Goal: Task Accomplishment & Management: Complete application form

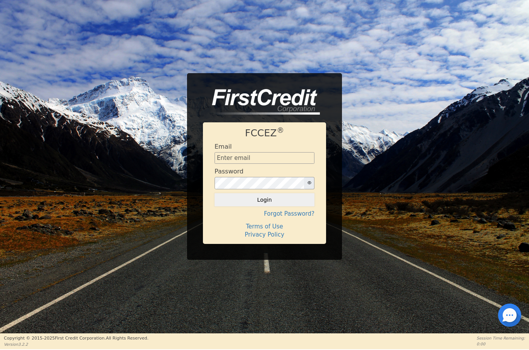
click at [267, 161] on input "text" at bounding box center [264, 158] width 100 height 12
click at [370, 214] on div "FCCEZ ® Email Password Login Forgot Password? Terms of Use Privacy Policy" at bounding box center [264, 166] width 529 height 187
click at [260, 161] on input "text" at bounding box center [264, 158] width 100 height 12
type input "[EMAIL_ADDRESS][DOMAIN_NAME]"
click at [265, 202] on button "Login" at bounding box center [264, 199] width 100 height 13
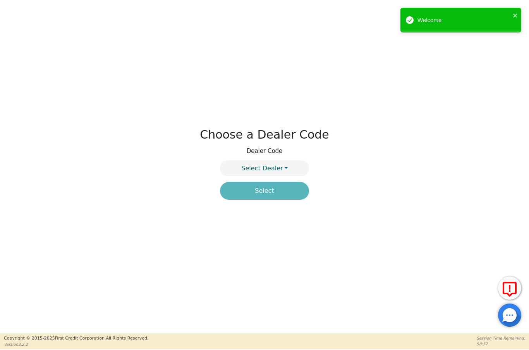
click at [282, 169] on button "Select Dealer" at bounding box center [264, 168] width 89 height 16
click at [288, 185] on link "4394A" at bounding box center [264, 186] width 88 height 10
click at [289, 191] on button "Select" at bounding box center [264, 191] width 89 height 18
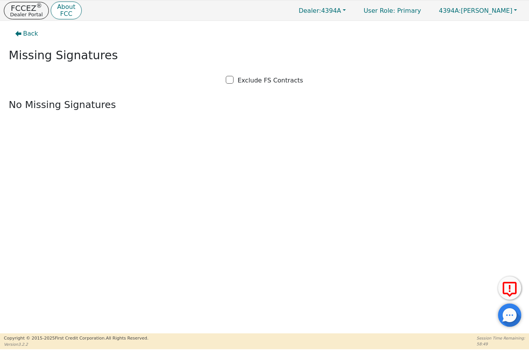
click at [24, 7] on p "FCCEZ ®" at bounding box center [26, 8] width 33 height 8
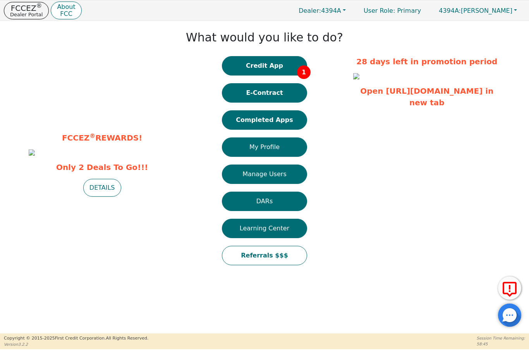
click at [292, 61] on button "Credit App 1" at bounding box center [264, 65] width 85 height 19
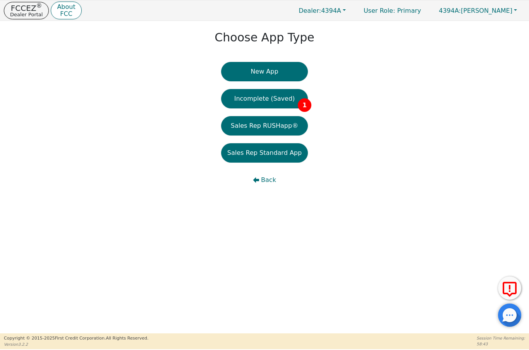
click at [289, 102] on button "Incomplete (Saved) 1" at bounding box center [264, 98] width 87 height 19
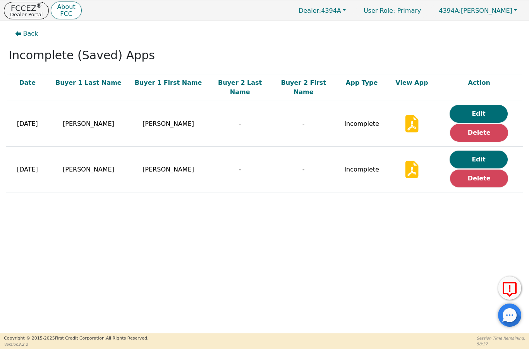
click at [489, 105] on button "Edit" at bounding box center [478, 114] width 58 height 18
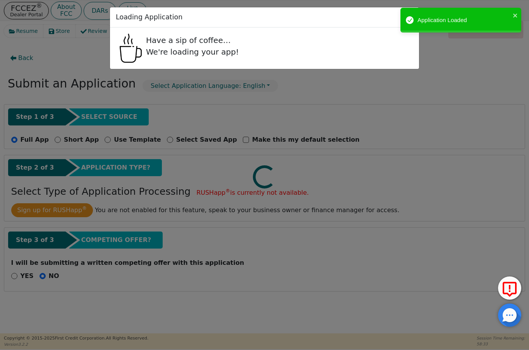
radio input "false"
radio input "true"
select select "FL"
select select "n"
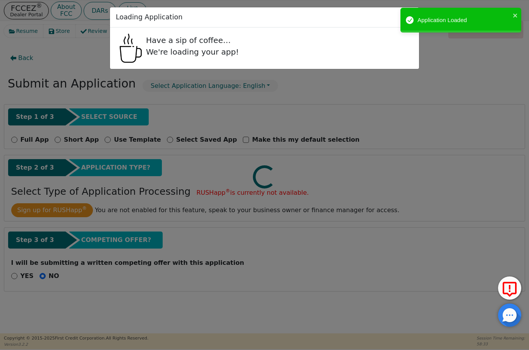
select select "n"
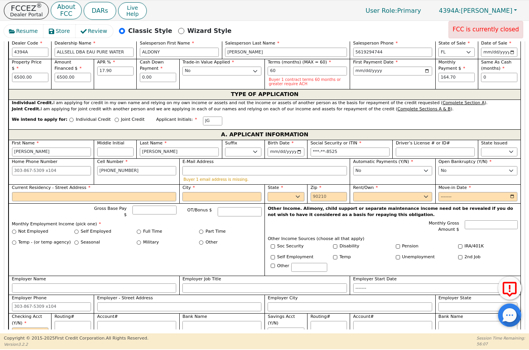
scroll to position [306, 0]
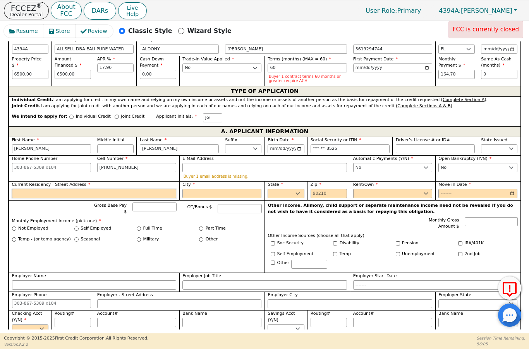
click at [118, 195] on input "Current Residency - Street Address" at bounding box center [94, 193] width 164 height 9
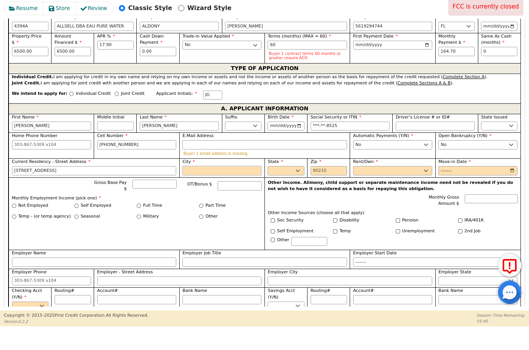
type input "[STREET_ADDRESS]"
click at [292, 189] on select "AK AL AR AZ CA CO CT DC DE FL [GEOGRAPHIC_DATA] HI IA ID IL IN KS [GEOGRAPHIC_D…" at bounding box center [285, 193] width 36 height 9
type input "[GEOGRAPHIC_DATA]"
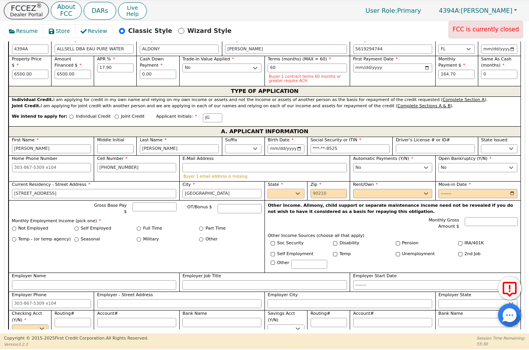
select select "FL"
click at [341, 191] on input "Zip" at bounding box center [328, 193] width 36 height 9
type input "33407"
click at [393, 192] on select "Rent Own" at bounding box center [392, 193] width 79 height 9
select select "Own"
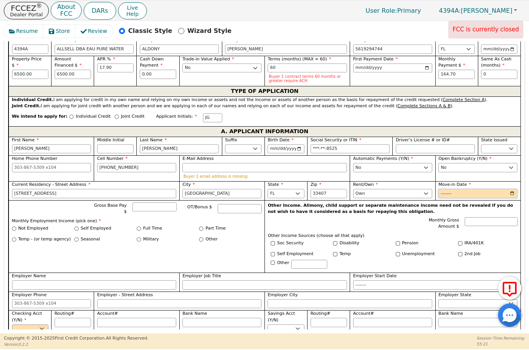
click at [454, 194] on input "Move-in Date" at bounding box center [477, 193] width 79 height 9
type input "2025-09"
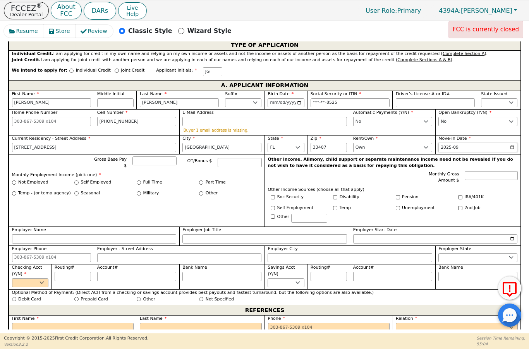
scroll to position [352, 0]
click at [141, 179] on div "Full Time" at bounding box center [168, 182] width 62 height 7
click at [138, 180] on input "Full Time" at bounding box center [139, 182] width 4 height 4
radio input "true"
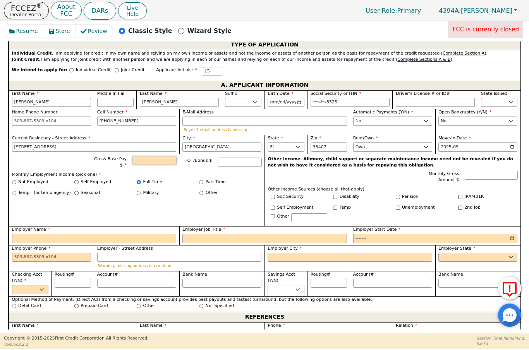
click at [149, 161] on input "Gross Base Pay $" at bounding box center [154, 160] width 44 height 9
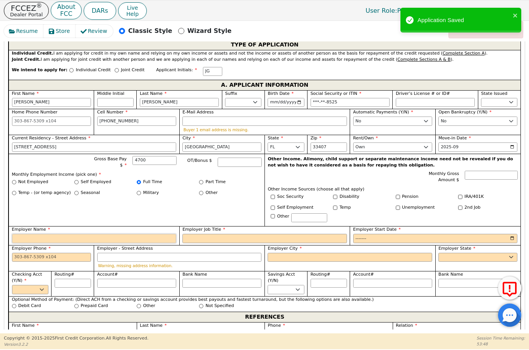
click at [66, 234] on input "Employer Name" at bounding box center [94, 238] width 164 height 9
type input "4700.00"
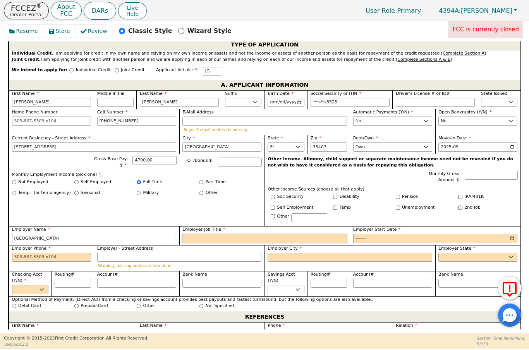
click at [219, 239] on input "Employer Job Title" at bounding box center [264, 238] width 164 height 9
type input "[GEOGRAPHIC_DATA]"
click at [403, 234] on input "Employer Start Date" at bounding box center [435, 238] width 164 height 9
type input "Teacher"
type input "2025-09"
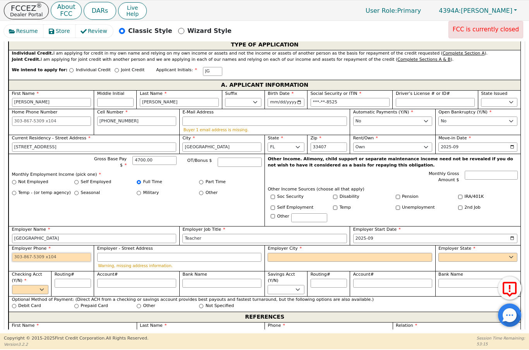
click at [16, 257] on input "Employer Phone" at bounding box center [51, 257] width 79 height 9
click at [18, 253] on input "Employer Phone" at bounding box center [51, 257] width 79 height 9
click at [310, 247] on label "Employer City" at bounding box center [349, 248] width 164 height 7
click at [310, 253] on input "Employer City" at bounding box center [349, 257] width 164 height 9
type input "[PHONE_NUMBER]"
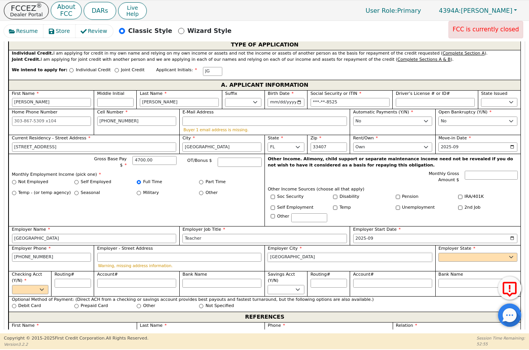
type input "[GEOGRAPHIC_DATA]"
click at [471, 247] on span "Employer State" at bounding box center [456, 248] width 37 height 5
click at [471, 253] on select "AK AL AR AZ CA CO CT DC DE FL [GEOGRAPHIC_DATA] HI IA ID [GEOGRAPHIC_DATA] IN K…" at bounding box center [477, 257] width 79 height 9
select select "FL"
click at [44, 285] on select "Yes No" at bounding box center [30, 289] width 36 height 9
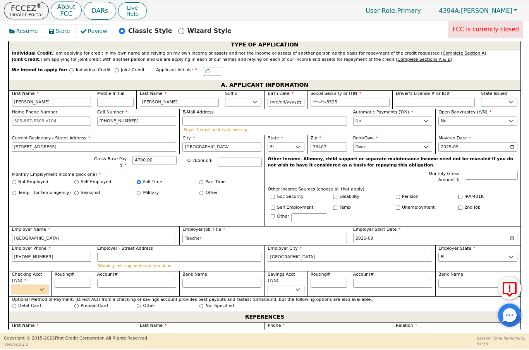
select select "y"
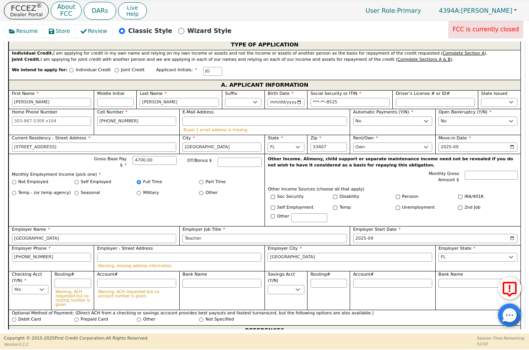
click at [68, 279] on input "Routing#" at bounding box center [73, 283] width 36 height 9
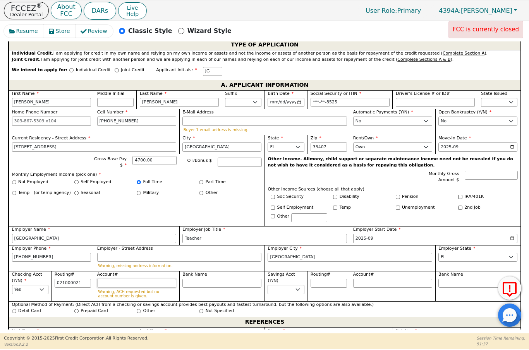
click at [139, 279] on input "Account#" at bounding box center [136, 283] width 79 height 9
type input "*********"
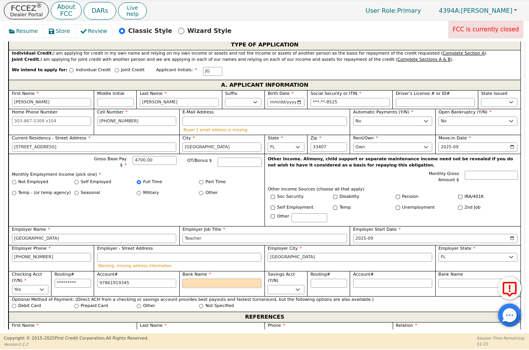
click at [233, 282] on input "Bank Name" at bounding box center [221, 283] width 79 height 9
type input "**********"
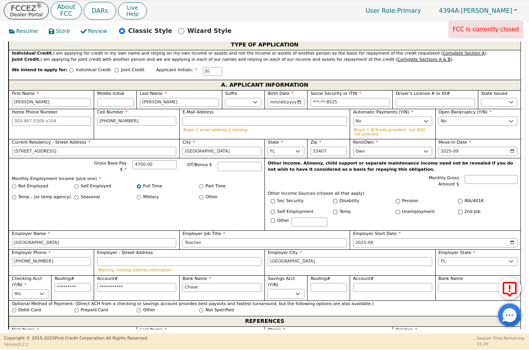
click at [296, 291] on select "Yes No" at bounding box center [285, 293] width 36 height 9
type input "Chase"
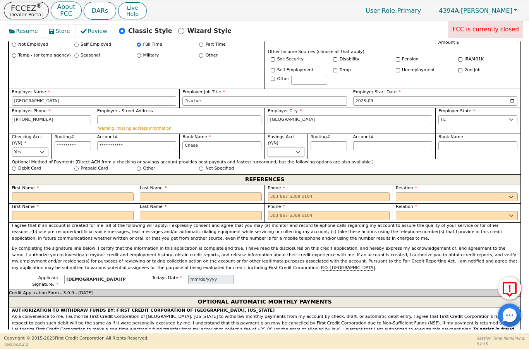
scroll to position [494, 0]
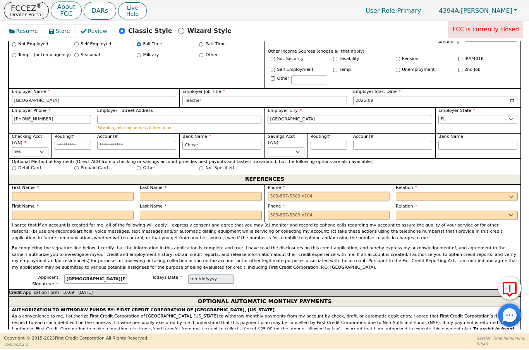
click at [292, 192] on input "tel" at bounding box center [329, 196] width 122 height 9
type input "[PHONE_NUMBER]"
select select "FRIEND"
click at [54, 192] on input "text" at bounding box center [73, 196] width 122 height 9
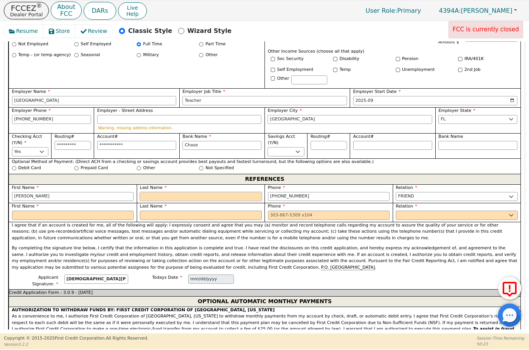
type input "[PERSON_NAME]"
type input "Beneche"
click at [90, 214] on input "text" at bounding box center [73, 215] width 122 height 9
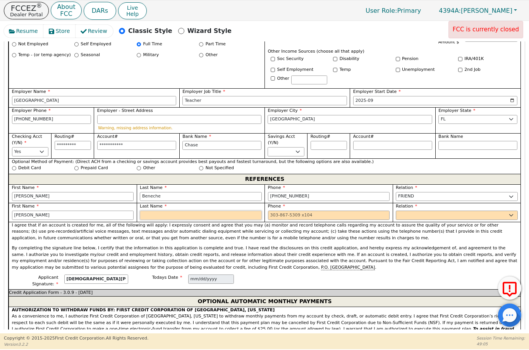
click at [208, 214] on input "text" at bounding box center [201, 215] width 122 height 9
type input "[PERSON_NAME]"
click at [303, 211] on input "tel" at bounding box center [329, 215] width 122 height 9
type input "Bien Aime"
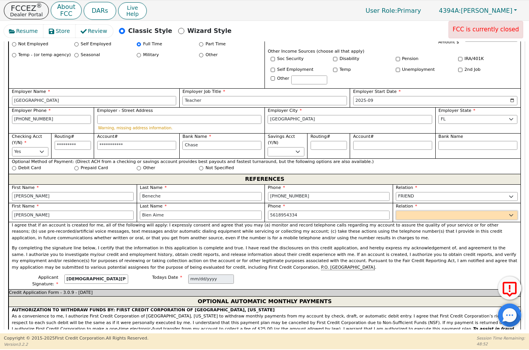
click at [447, 211] on select "FATHER MOTHER SISTER BROTHER DAUGHTER SON CO-WORKER NEIGHBOR FRIEND COUSIN G-MO…" at bounding box center [456, 215] width 122 height 9
type input "[PHONE_NUMBER]"
select select "FRIEND"
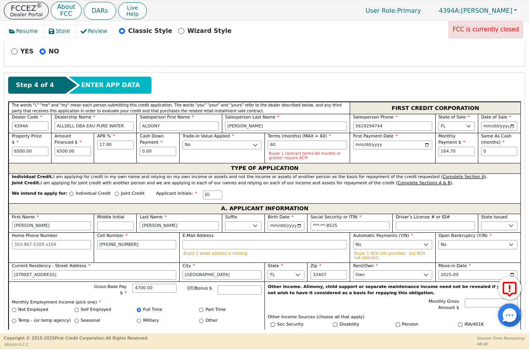
scroll to position [228, 0]
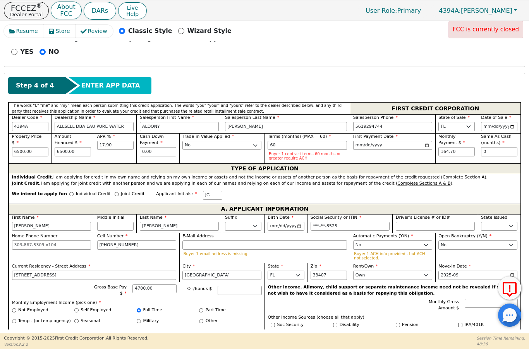
click at [69, 192] on input "Individual Credit" at bounding box center [71, 194] width 4 height 4
radio input "true"
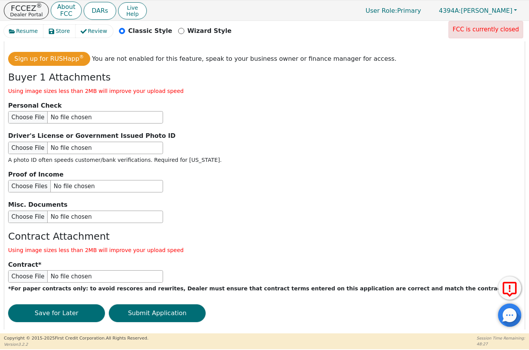
scroll to position [886, 0]
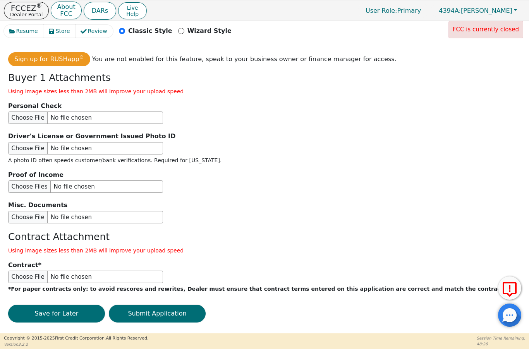
click at [183, 305] on button "Submit Application" at bounding box center [157, 314] width 97 height 18
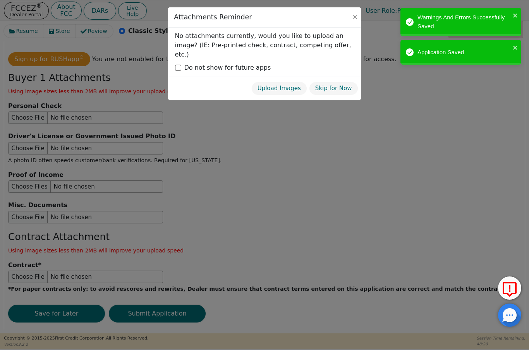
click at [332, 82] on button "Skip for Now" at bounding box center [333, 89] width 49 height 14
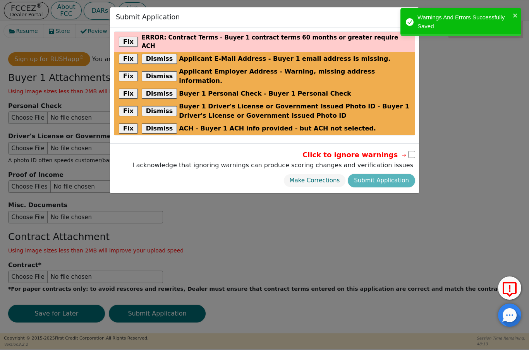
click at [127, 39] on button "Fix" at bounding box center [128, 42] width 19 height 10
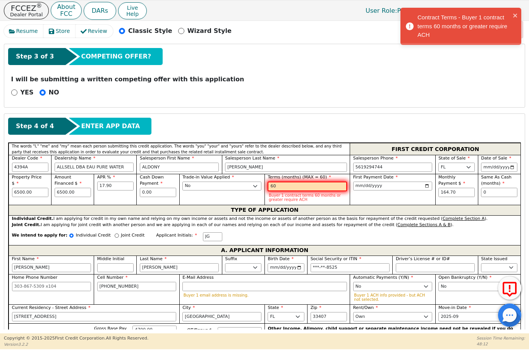
scroll to position [188, 0]
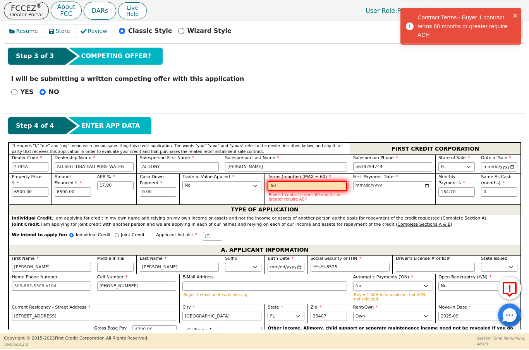
click at [424, 284] on select "Yes No" at bounding box center [392, 285] width 79 height 9
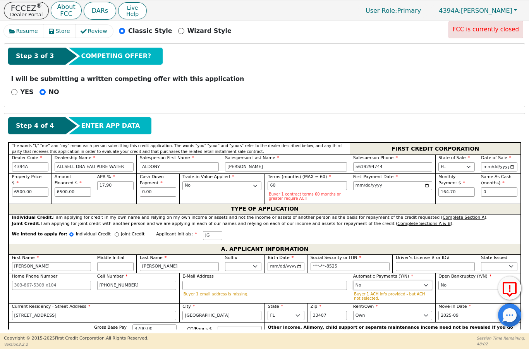
select select "y"
type input "Chase"
type input "*********"
type input "**********"
type input "[DEMOGRAPHIC_DATA][PERSON_NAME]"
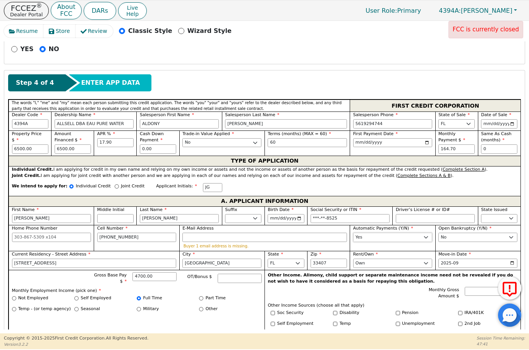
scroll to position [232, 0]
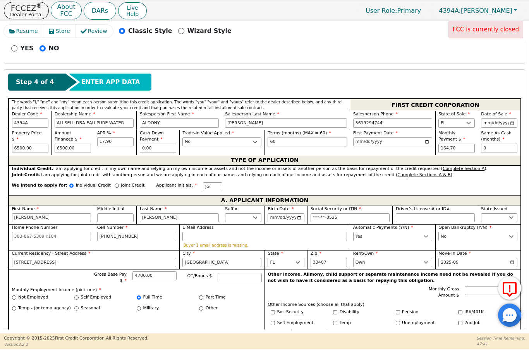
click at [289, 141] on input "60" at bounding box center [306, 141] width 79 height 9
type input "6"
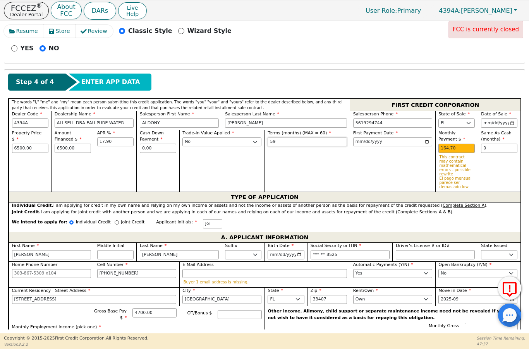
type input "59"
click at [379, 162] on div "First Payment Date [DATE]" at bounding box center [391, 161] width 85 height 62
click at [425, 269] on select "Yes No" at bounding box center [392, 273] width 79 height 9
select select "n"
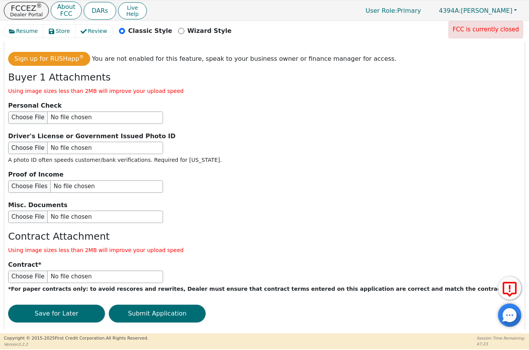
scroll to position [902, 0]
click at [149, 305] on button "Submit Application" at bounding box center [157, 314] width 97 height 18
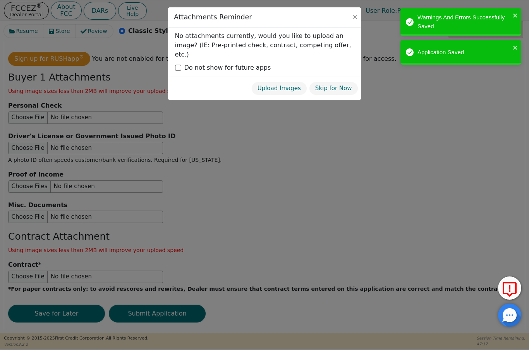
click at [343, 82] on button "Skip for Now" at bounding box center [333, 89] width 49 height 14
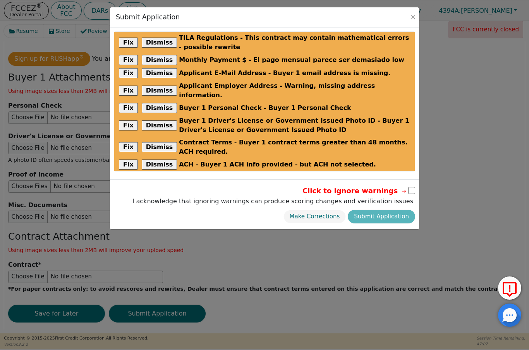
click at [416, 14] on button "Close" at bounding box center [413, 17] width 8 height 8
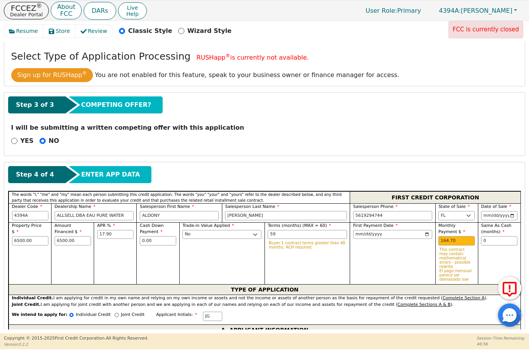
scroll to position [139, 0]
click at [302, 233] on input "59" at bounding box center [306, 234] width 79 height 9
type input "5"
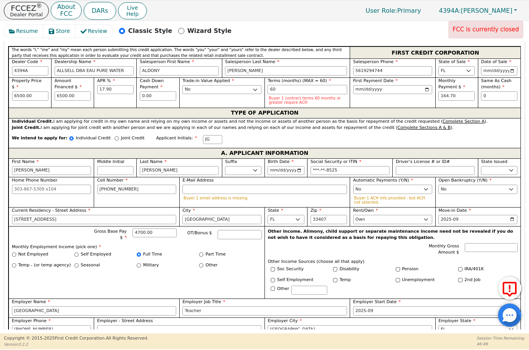
scroll to position [284, 0]
type input "60"
click at [428, 181] on label "Automatic Payments (Y/N)" at bounding box center [392, 180] width 79 height 7
click at [428, 185] on select "Yes No" at bounding box center [392, 189] width 79 height 9
select select "y"
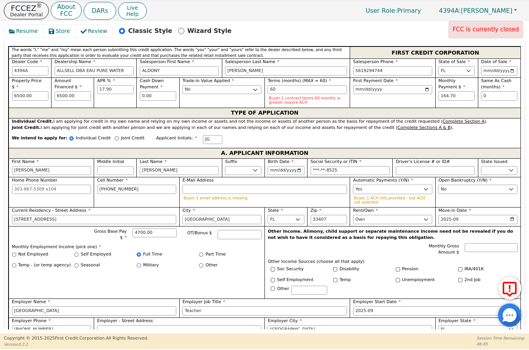
type input "Chase"
type input "*********"
type input "**********"
type input "[DEMOGRAPHIC_DATA][PERSON_NAME]"
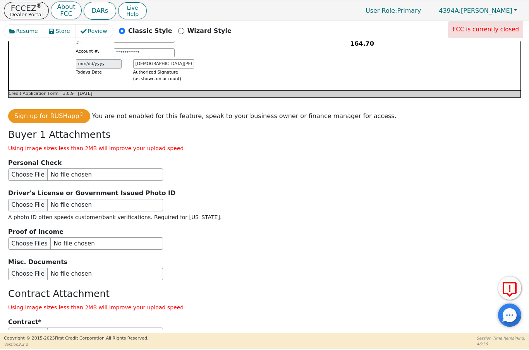
scroll to position [861, 0]
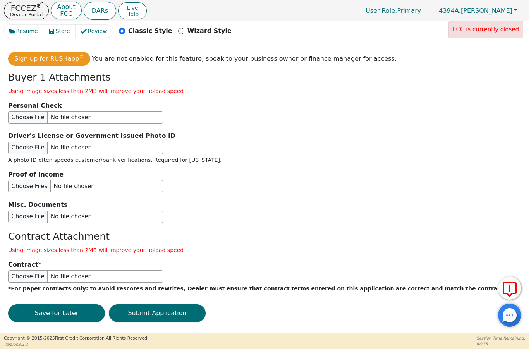
click at [197, 304] on button "Submit Application" at bounding box center [157, 313] width 97 height 18
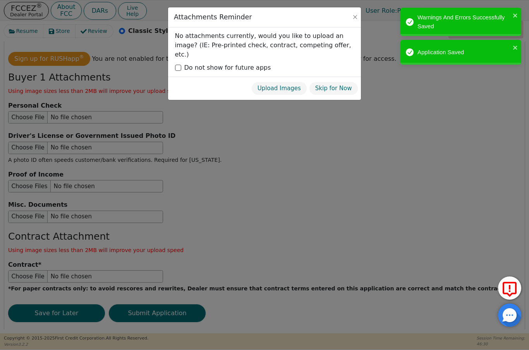
click at [344, 82] on button "Skip for Now" at bounding box center [333, 89] width 49 height 14
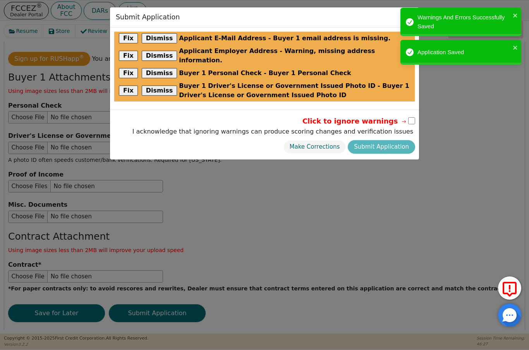
click at [161, 34] on button "Dismiss" at bounding box center [160, 38] width 36 height 10
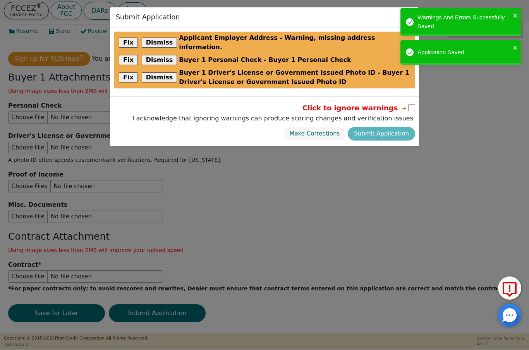
click at [161, 41] on button "Dismiss" at bounding box center [160, 43] width 36 height 10
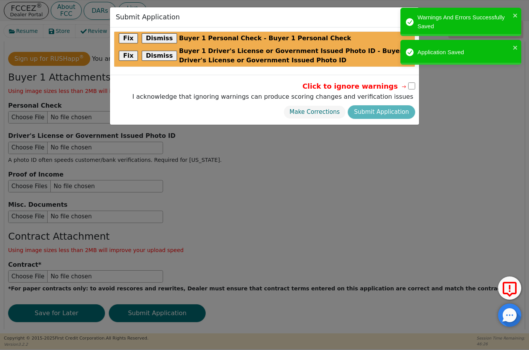
click at [163, 34] on button "Dismiss" at bounding box center [160, 38] width 36 height 10
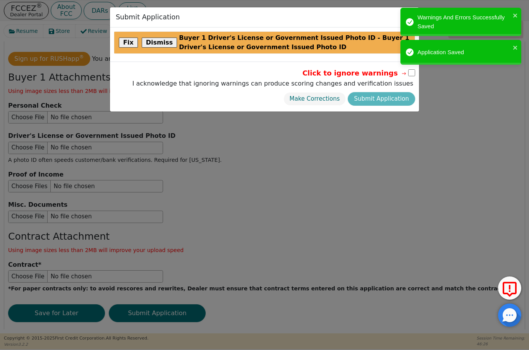
click at [159, 39] on button "Dismiss" at bounding box center [160, 43] width 36 height 10
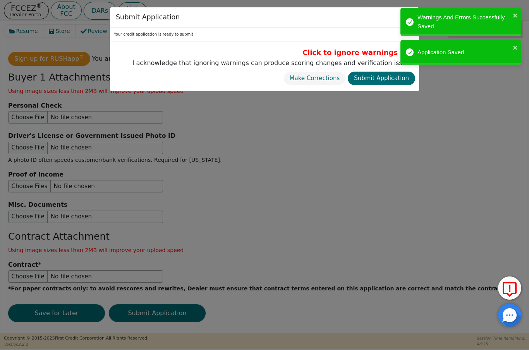
click at [387, 74] on button "Submit Application" at bounding box center [380, 79] width 67 height 14
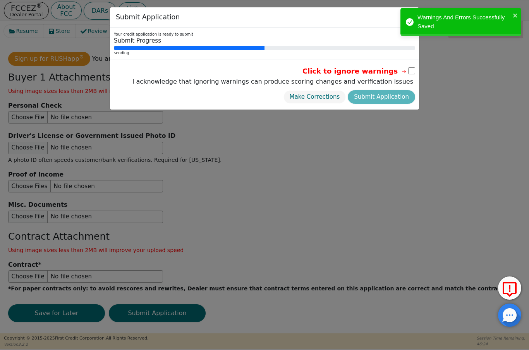
radio input "false"
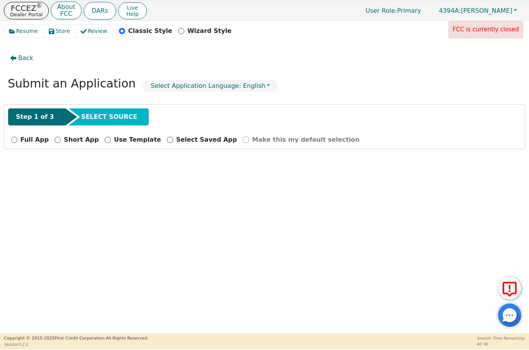
click at [20, 60] on span "Back" at bounding box center [25, 57] width 15 height 9
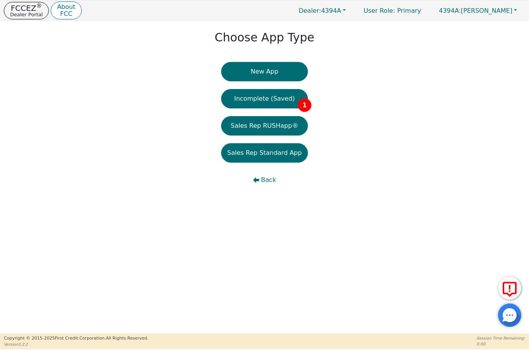
click at [29, 10] on p "FCCEZ ®" at bounding box center [26, 8] width 33 height 8
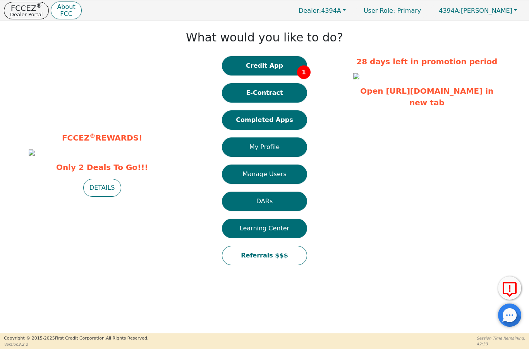
click at [274, 66] on button "Credit App 1" at bounding box center [264, 65] width 85 height 19
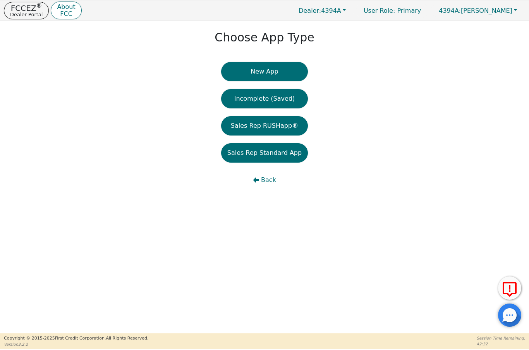
click at [283, 72] on button "New App" at bounding box center [264, 71] width 87 height 19
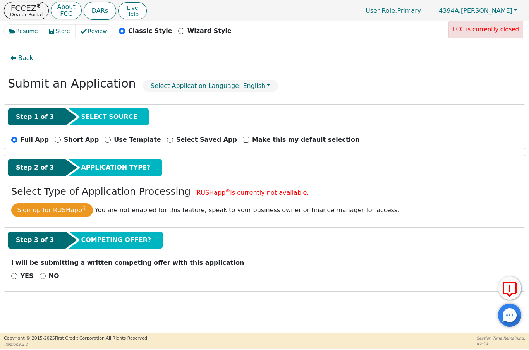
click at [41, 274] on input "NO" at bounding box center [42, 276] width 6 height 6
radio input "true"
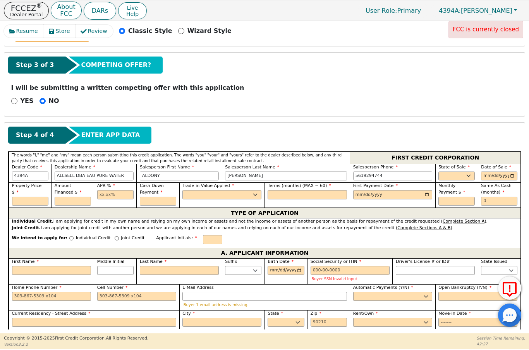
scroll to position [180, 0]
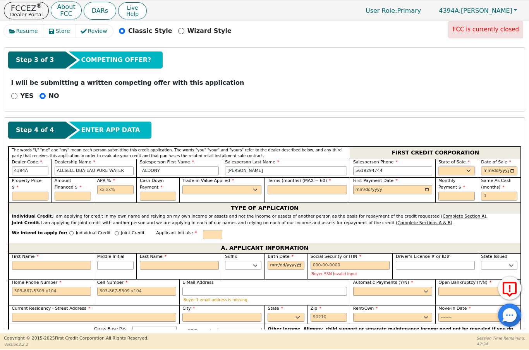
click at [462, 171] on select "AK AL AR AZ CA CO CT DC DE FL [GEOGRAPHIC_DATA] HI IA ID IL IN KS [GEOGRAPHIC_D…" at bounding box center [456, 170] width 36 height 9
select select "FL"
click at [513, 168] on input "date" at bounding box center [499, 170] width 36 height 9
type input "[DATE]"
click at [39, 198] on input "text" at bounding box center [30, 196] width 36 height 9
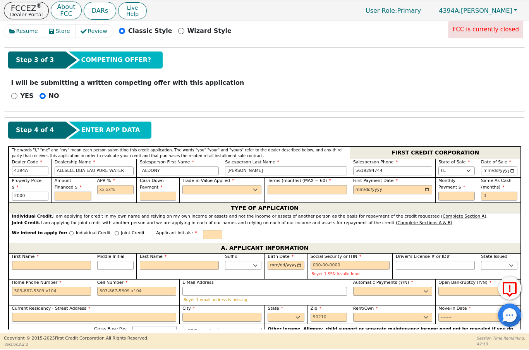
type input "2000.00"
click at [102, 188] on input "text" at bounding box center [115, 189] width 36 height 9
type input "2000.00"
click at [154, 199] on input "text" at bounding box center [158, 196] width 36 height 9
type input "17.90"
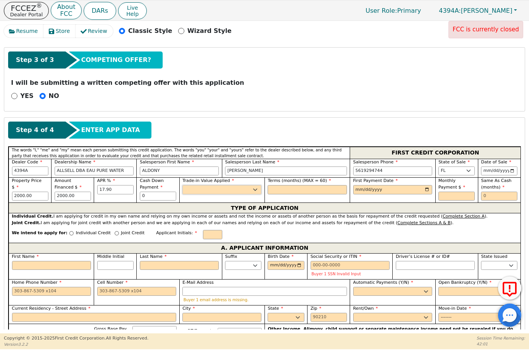
click at [224, 193] on select "Yes No" at bounding box center [221, 189] width 79 height 9
type input "0.00"
select select "n"
click at [302, 191] on input "text" at bounding box center [306, 189] width 79 height 9
type input "60"
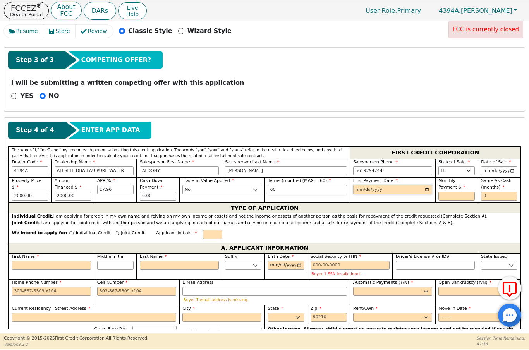
click at [386, 186] on input "date" at bounding box center [392, 189] width 79 height 9
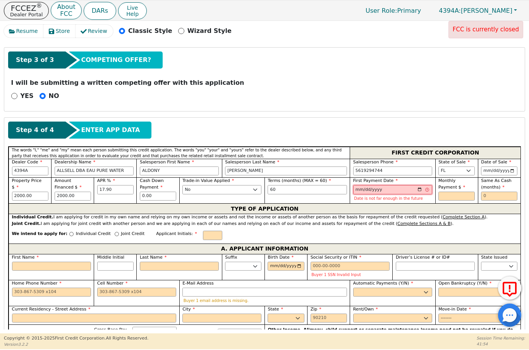
type input "[DATE]"
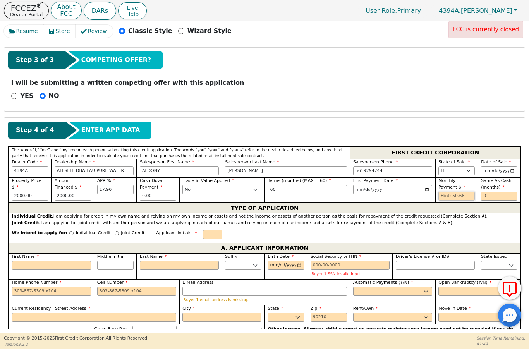
click at [444, 193] on input "text" at bounding box center [456, 196] width 36 height 9
type input "50.68"
click at [502, 199] on input "text" at bounding box center [499, 196] width 36 height 9
type input "0"
click at [203, 230] on input "text" at bounding box center [212, 234] width 19 height 9
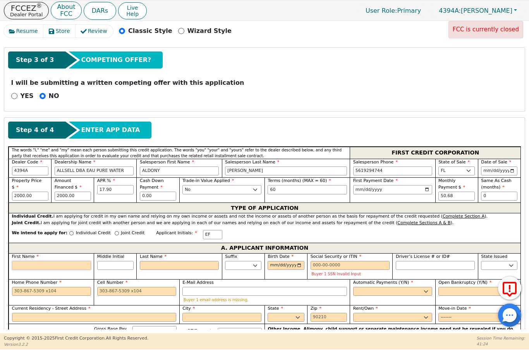
click at [58, 262] on input "First Name" at bounding box center [51, 265] width 79 height 9
type input "E"
type input "Ea"
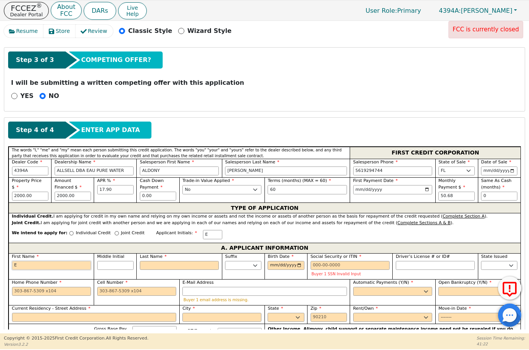
type input "Ea"
type input "Ear"
type input "[PERSON_NAME]"
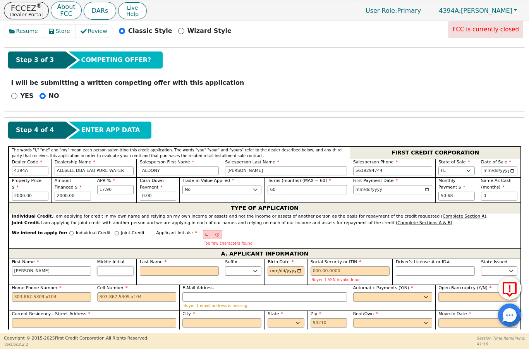
type input "[PERSON_NAME]"
type input "EF"
type input "F"
type input "[PERSON_NAME]"
type input "Fr"
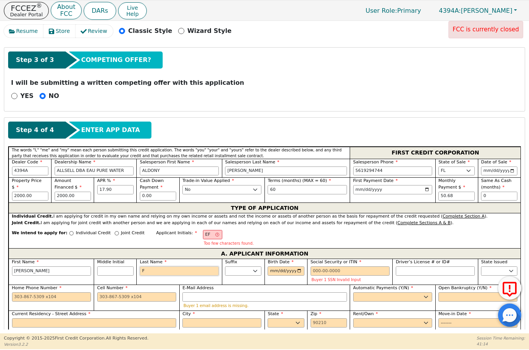
type input "[PERSON_NAME] Fr"
type input "Fra"
type input "[PERSON_NAME]"
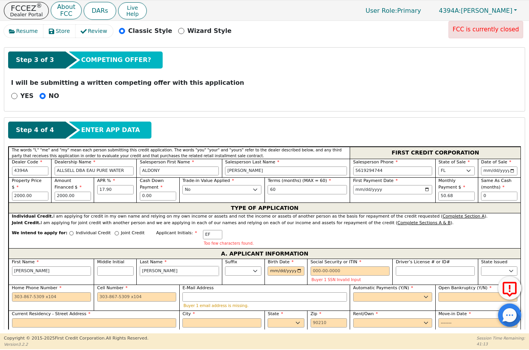
type input "[PERSON_NAME]"
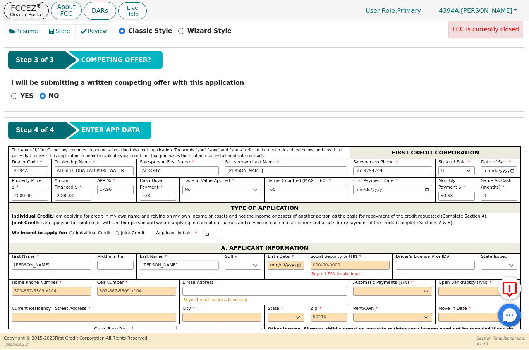
type input "[PERSON_NAME]"
type input "Frankli"
type input "[PERSON_NAME]"
type input "Franklim"
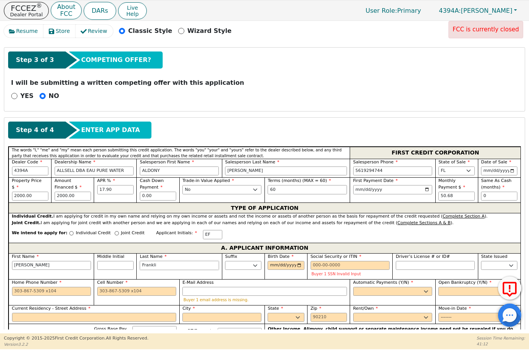
type input "[PERSON_NAME]"
type input "Franklin"
type input "[PERSON_NAME]"
click at [285, 265] on input "Birth Date" at bounding box center [285, 265] width 36 height 9
type input "Franklin"
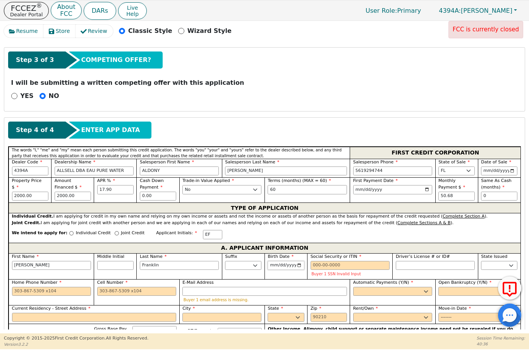
type input "[DATE]"
click at [315, 261] on input "Social Security or ITIN" at bounding box center [349, 265] width 79 height 9
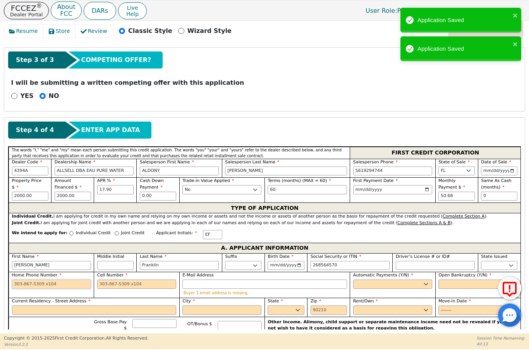
click at [27, 281] on input "Home Phone Number" at bounding box center [51, 283] width 79 height 9
type input "***-**-4570"
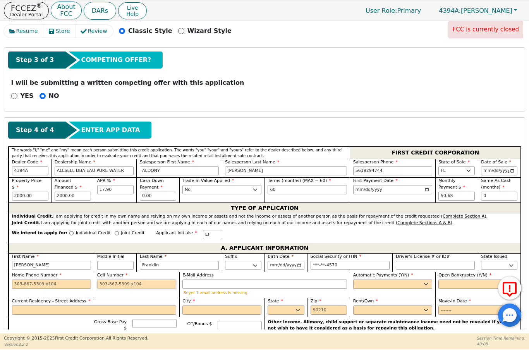
click at [110, 280] on input "Cell Number" at bounding box center [136, 283] width 79 height 9
click at [370, 284] on select "Yes No" at bounding box center [392, 283] width 79 height 9
type input "[PHONE_NUMBER]"
select select "y"
type input "[PERSON_NAME]"
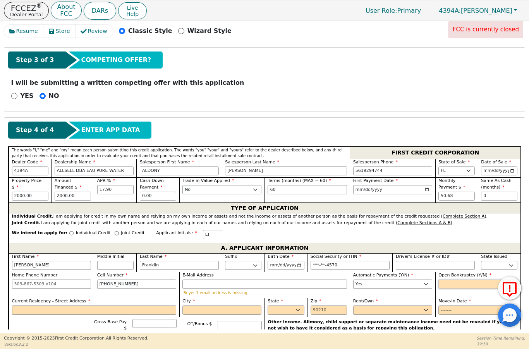
click at [467, 286] on select "Yes No" at bounding box center [477, 283] width 79 height 9
select select "n"
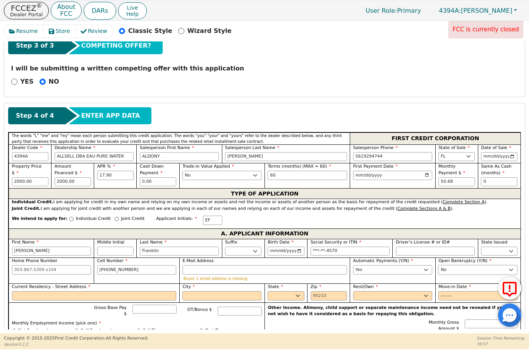
scroll to position [197, 0]
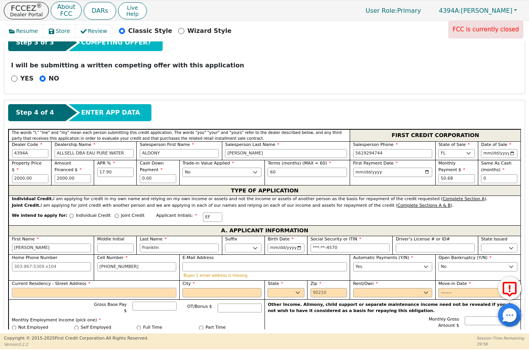
click at [140, 291] on input "Current Residency - Street Address" at bounding box center [94, 292] width 164 height 9
click at [213, 292] on input "City" at bounding box center [221, 292] width 79 height 9
type input "5006 SparklingPines Cir"
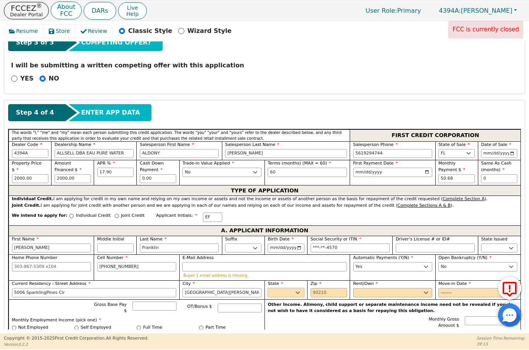
click at [294, 292] on select "AK AL AR AZ CA CO CT DC DE FL [GEOGRAPHIC_DATA] HI IA ID IL IN KS [GEOGRAPHIC_D…" at bounding box center [285, 292] width 36 height 9
type input "[GEOGRAPHIC_DATA][PERSON_NAME]"
select select "FL"
click at [332, 290] on input "Zip" at bounding box center [328, 292] width 36 height 9
type input "34951"
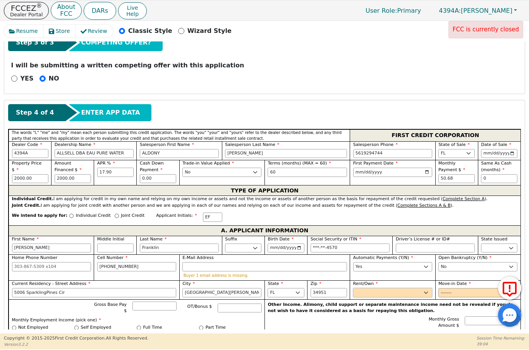
click at [426, 292] on select "Rent Own" at bounding box center [392, 292] width 79 height 9
select select "Rent"
click at [458, 291] on input "Move-in Date" at bounding box center [477, 292] width 79 height 9
type input "2019-09"
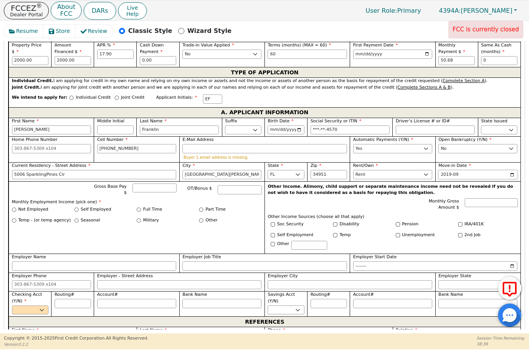
scroll to position [316, 0]
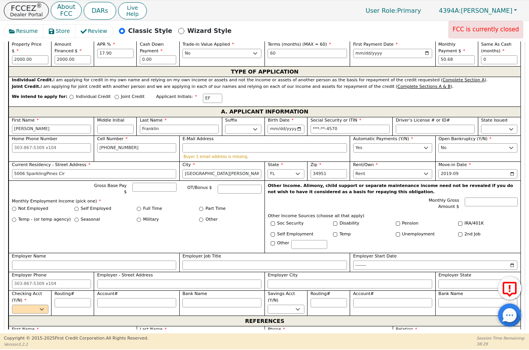
click at [82, 207] on label "Self Employed" at bounding box center [95, 208] width 31 height 7
click at [79, 207] on input "Self Employed" at bounding box center [76, 209] width 4 height 4
radio input "true"
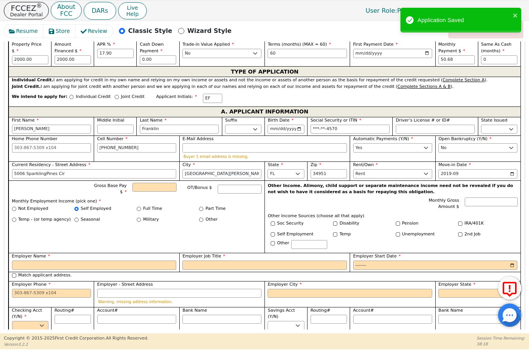
click at [139, 207] on input "Full Time" at bounding box center [139, 209] width 4 height 4
radio input "true"
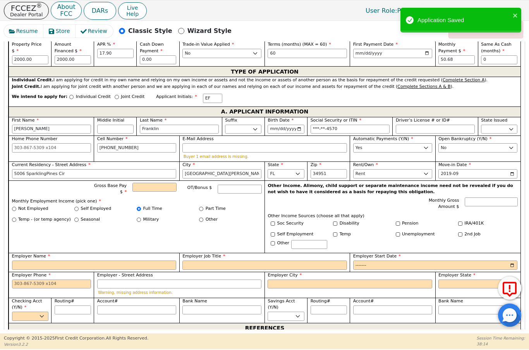
click at [78, 203] on div "Gross Base Pay $ OT/Bonus $ Monthly Employment Income (pick one) * Not Employed…" at bounding box center [137, 216] width 256 height 73
click at [75, 203] on div "Gross Base Pay $ OT/Bonus $ Monthly Employment Income (pick one) * Not Employed…" at bounding box center [137, 216] width 256 height 73
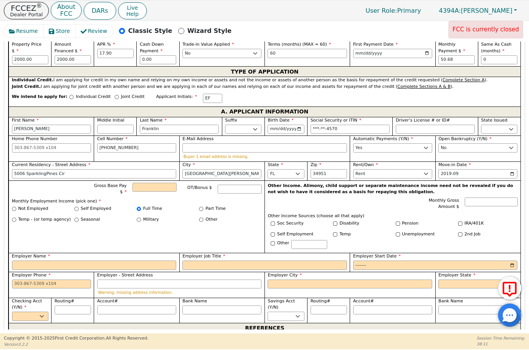
click at [75, 200] on p "Monthly Employment Income (pick one) *" at bounding box center [137, 201] width 250 height 7
click at [74, 201] on p "Monthly Employment Income (pick one) *" at bounding box center [137, 201] width 250 height 7
click at [74, 207] on input "Self Employed" at bounding box center [76, 209] width 4 height 4
radio input "true"
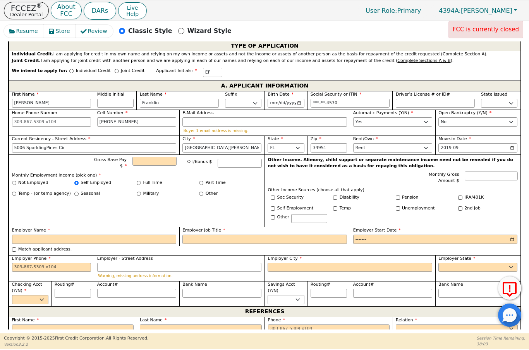
scroll to position [341, 0]
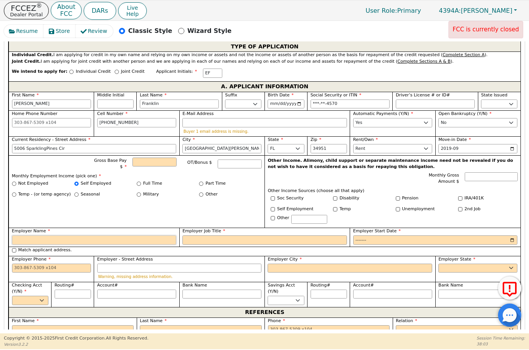
click at [98, 237] on input "Employer Name" at bounding box center [94, 239] width 164 height 9
click at [229, 236] on input "Employer Job Title" at bounding box center [264, 239] width 164 height 9
type input "Uber"
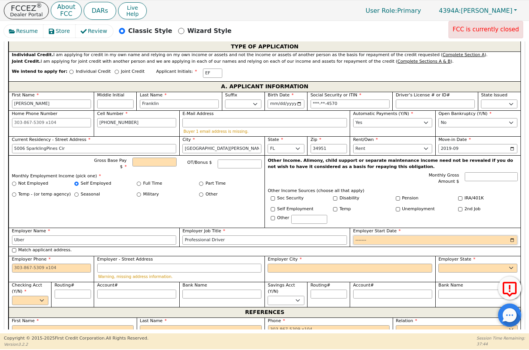
click at [392, 239] on input "Employer Start Date" at bounding box center [435, 239] width 164 height 9
type input "Professional Driver"
type input "2019-09"
click at [493, 144] on input "2019-09" at bounding box center [477, 148] width 79 height 9
type input "2024-09"
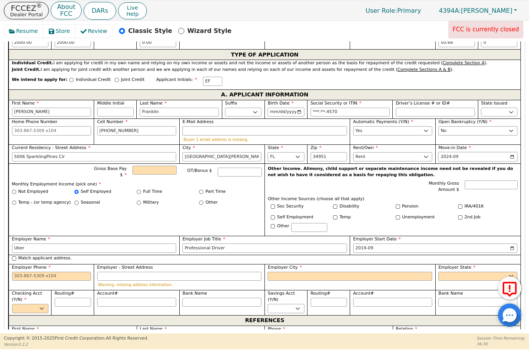
scroll to position [332, 0]
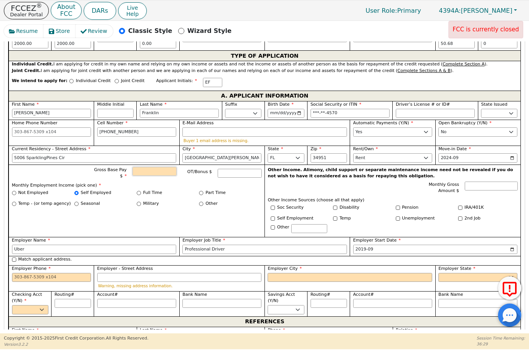
click at [159, 171] on input "Gross Base Pay $" at bounding box center [154, 171] width 44 height 9
click at [23, 273] on input "Employer Phone" at bounding box center [51, 277] width 79 height 9
type input "1900.00"
click at [329, 267] on label "Employer City" at bounding box center [349, 268] width 164 height 7
click at [329, 273] on input "Employer City" at bounding box center [349, 277] width 164 height 9
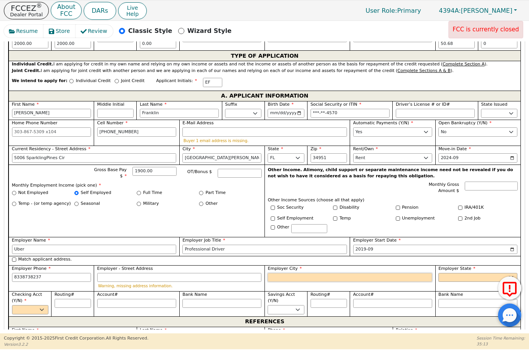
type input "[PHONE_NUMBER]"
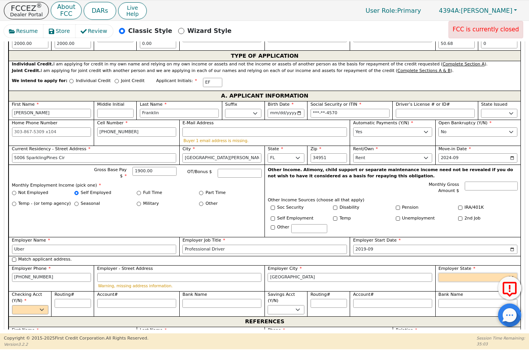
click at [479, 273] on select "AK AL AR AZ CA CO CT DC DE FL [GEOGRAPHIC_DATA] HI IA ID [GEOGRAPHIC_DATA] IN K…" at bounding box center [477, 277] width 79 height 9
type input "[GEOGRAPHIC_DATA]"
select select "CA"
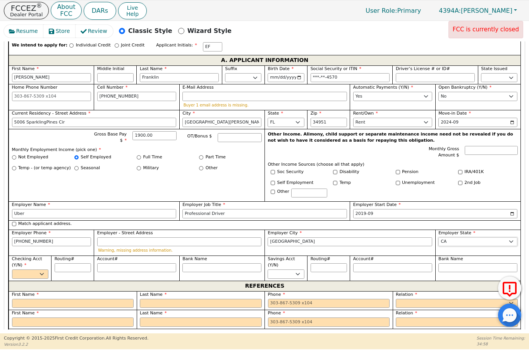
scroll to position [368, 0]
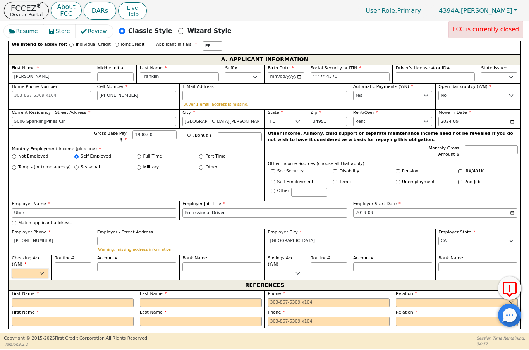
click at [39, 269] on select "Yes No" at bounding box center [30, 273] width 36 height 9
select select "y"
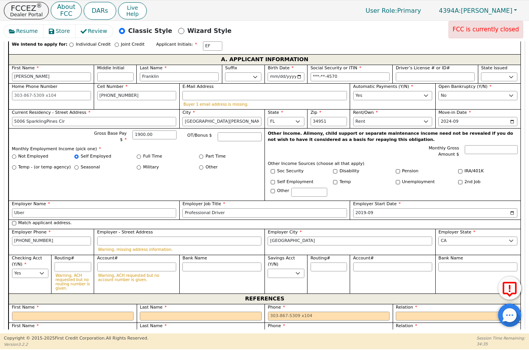
click at [70, 266] on input "Routing#" at bounding box center [73, 266] width 36 height 9
type input "0"
type input "*"
type input "02"
type input "**"
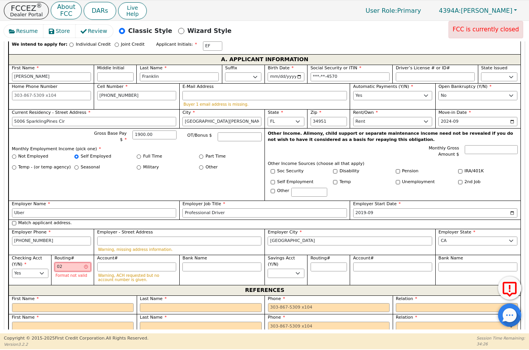
type input "021"
type input "***"
type input "0210"
type input "****"
type input "02100"
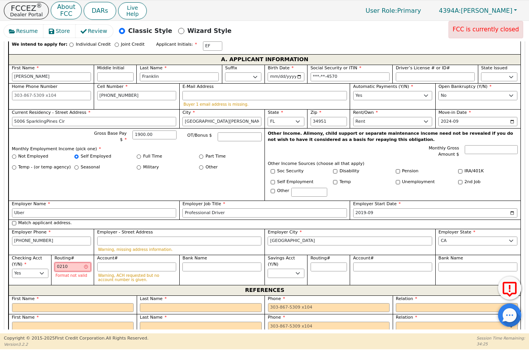
type input "*****"
type input "021000"
type input "******"
type input "0210000"
type input "*******"
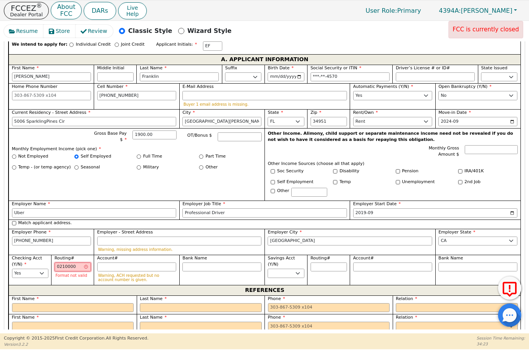
type input "02100002"
type input "********"
type input "021000021"
type input "*********"
click at [151, 265] on input "Account#" at bounding box center [136, 266] width 79 height 9
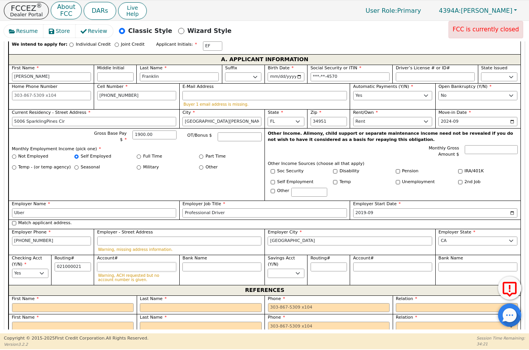
type input "*********"
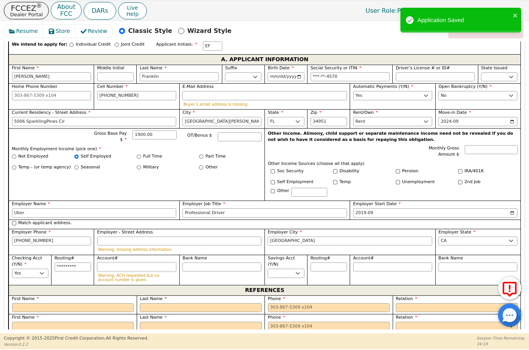
type input "8"
type input "*"
type input "87"
type input "**"
type input "878"
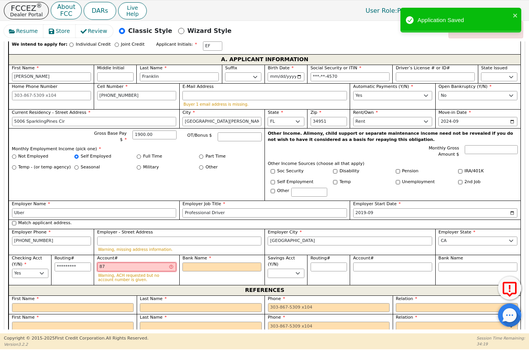
type input "***"
type input "8789"
type input "****"
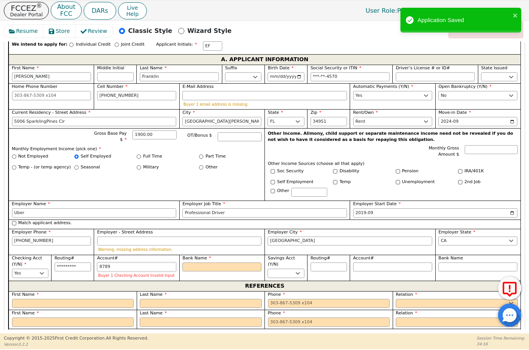
type input "87891"
type input "*****"
type input "878912"
type input "******"
type input "8789123"
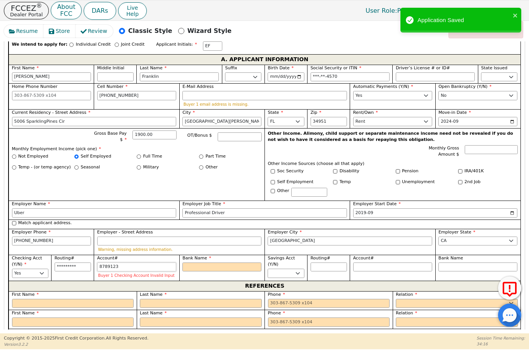
type input "*******"
type input "87891234"
type input "********"
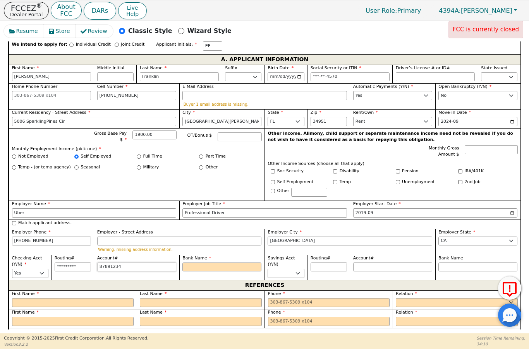
type input "878912344"
type input "*********"
type input "8789123445"
type input "**********"
type input "87891234456"
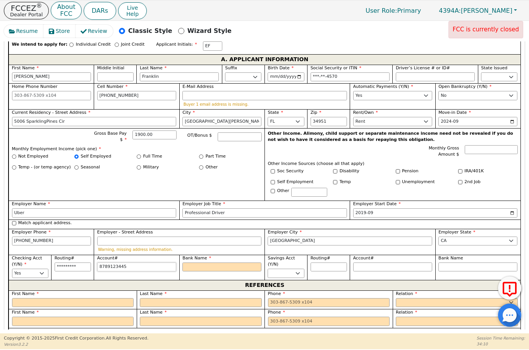
type input "**********"
click at [231, 264] on input "Bank Name" at bounding box center [221, 266] width 79 height 9
type input "**********"
type input "C"
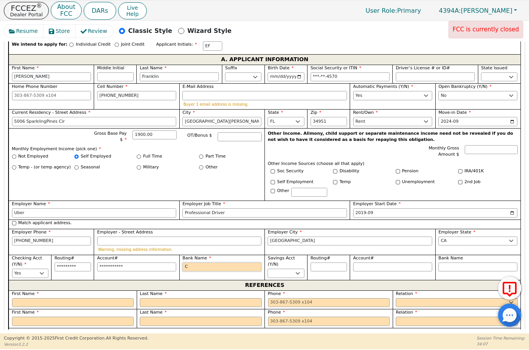
type input "Ch"
type input "Cha"
type input "[PERSON_NAME]"
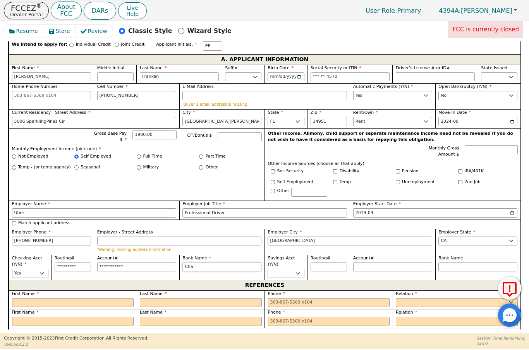
type input "[PERSON_NAME]"
type input "Chase"
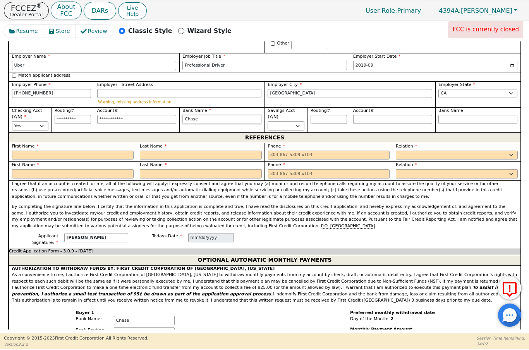
scroll to position [516, 0]
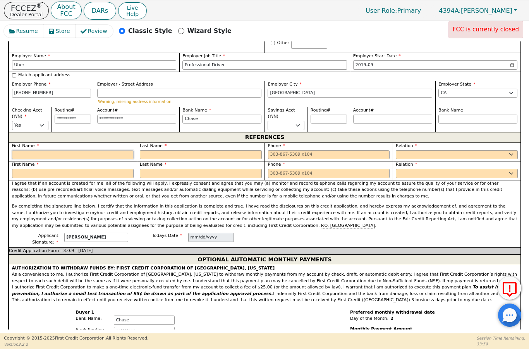
click at [94, 152] on input "text" at bounding box center [73, 154] width 122 height 9
type input "Chase"
type input "[PERSON_NAME]"
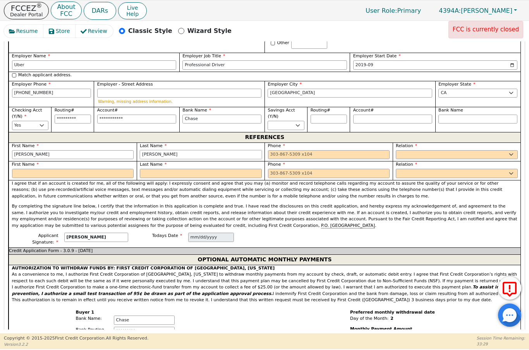
type input "[PERSON_NAME]"
click at [303, 150] on input "tel" at bounding box center [329, 154] width 122 height 9
click at [452, 154] on select "FATHER MOTHER SISTER BROTHER DAUGHTER SON CO-WORKER NEIGHBOR FRIEND COUSIN G-MO…" at bounding box center [456, 154] width 122 height 9
type input "[PHONE_NUMBER]"
select select "FRIEND"
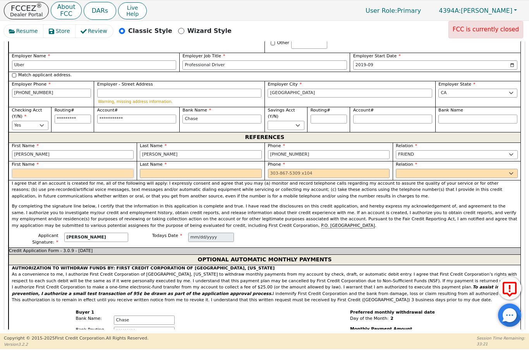
click at [76, 169] on input "text" at bounding box center [73, 173] width 122 height 9
click at [207, 169] on input "text" at bounding box center [201, 173] width 122 height 9
type input "[PERSON_NAME]"
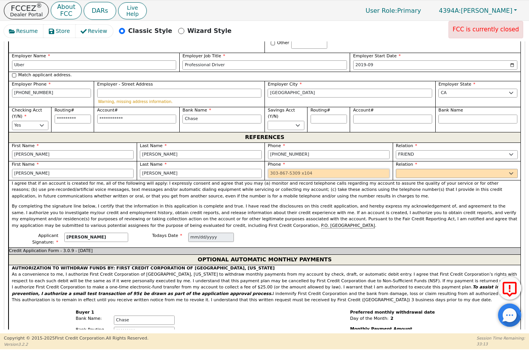
click at [302, 169] on input "tel" at bounding box center [329, 173] width 122 height 9
type input "[PERSON_NAME]"
click at [458, 171] on select "FATHER MOTHER SISTER BROTHER DAUGHTER SON CO-WORKER NEIGHBOR FRIEND COUSIN G-MO…" at bounding box center [456, 173] width 122 height 9
type input "[PHONE_NUMBER]"
select select "FRIEND"
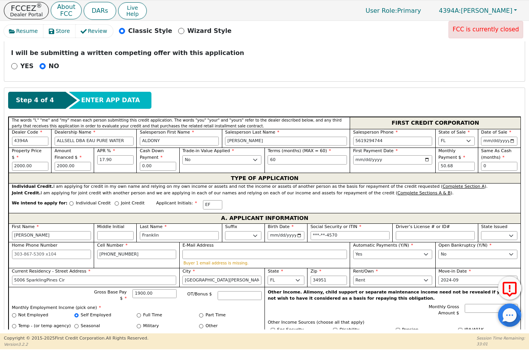
scroll to position [209, 0]
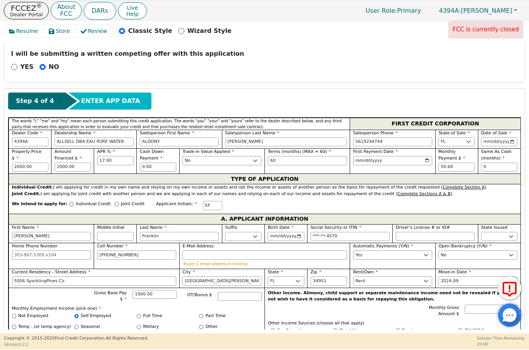
click at [66, 199] on div "We intend to apply for: Individual Credit Joint Credit Applicant Initials: EF" at bounding box center [265, 205] width 512 height 17
click at [69, 203] on input "Individual Credit" at bounding box center [71, 204] width 4 height 4
radio input "true"
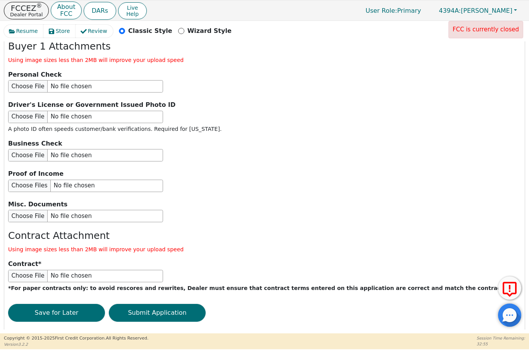
scroll to position [897, 0]
click at [191, 304] on button "Submit Application" at bounding box center [157, 313] width 97 height 18
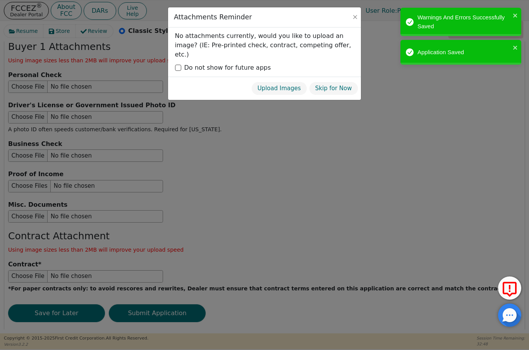
click at [347, 83] on button "Skip for Now" at bounding box center [333, 89] width 49 height 14
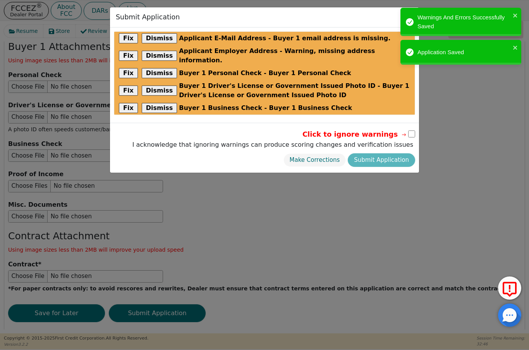
click at [156, 35] on button "Dismiss" at bounding box center [160, 38] width 36 height 10
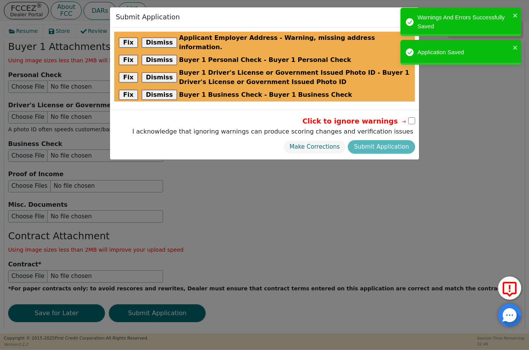
click at [156, 38] on button "Dismiss" at bounding box center [160, 43] width 36 height 10
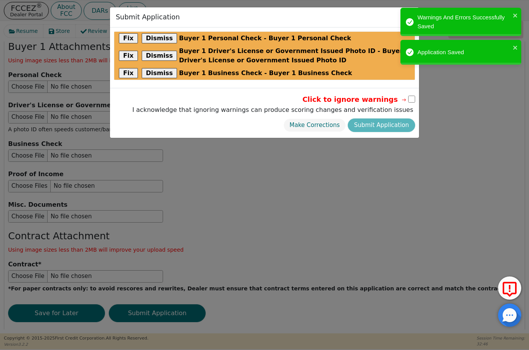
click at [164, 37] on button "Dismiss" at bounding box center [160, 38] width 36 height 10
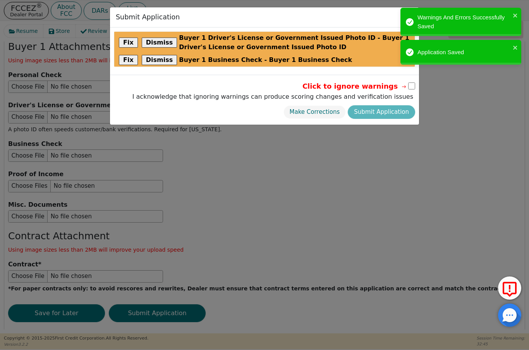
click at [164, 36] on div "Fix Dismiss Buyer 1 Driver's License or Government Issued Photo ID - Buyer 1 Dr…" at bounding box center [264, 43] width 300 height 22
click at [164, 39] on button "Dismiss" at bounding box center [160, 43] width 36 height 10
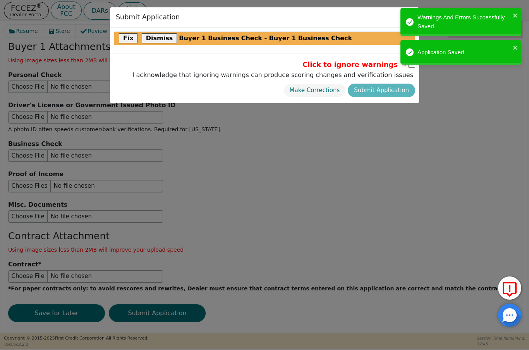
click at [161, 40] on button "Dismiss" at bounding box center [160, 38] width 36 height 10
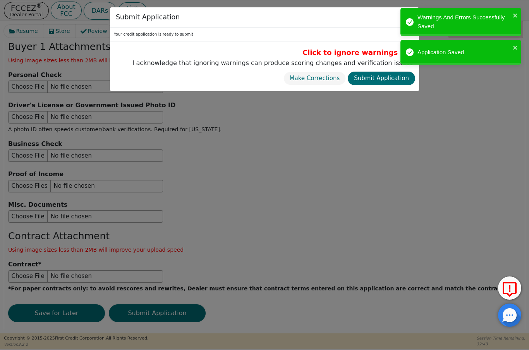
click at [392, 78] on button "Submit Application" at bounding box center [380, 79] width 67 height 14
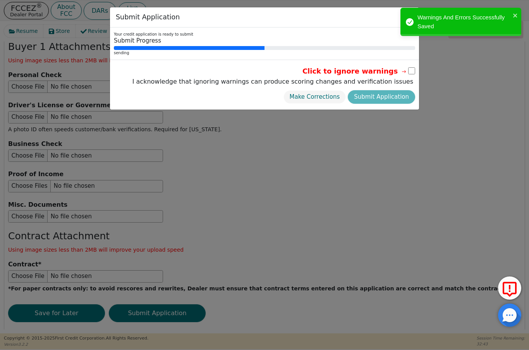
radio input "false"
